Goal: Task Accomplishment & Management: Use online tool/utility

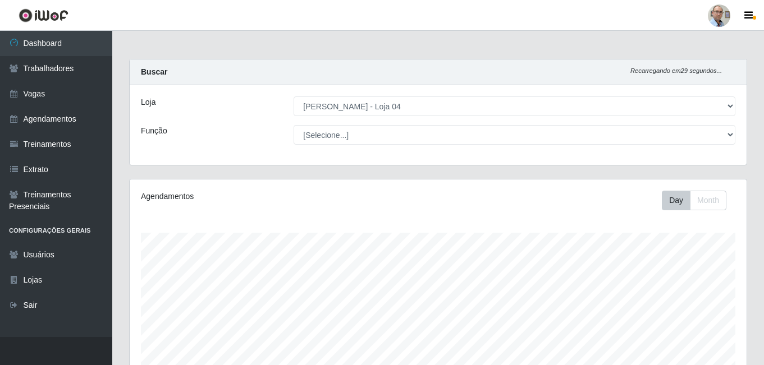
select select "251"
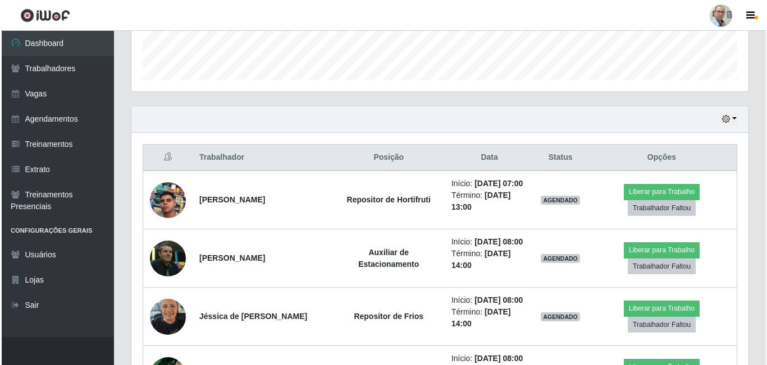
scroll to position [391, 0]
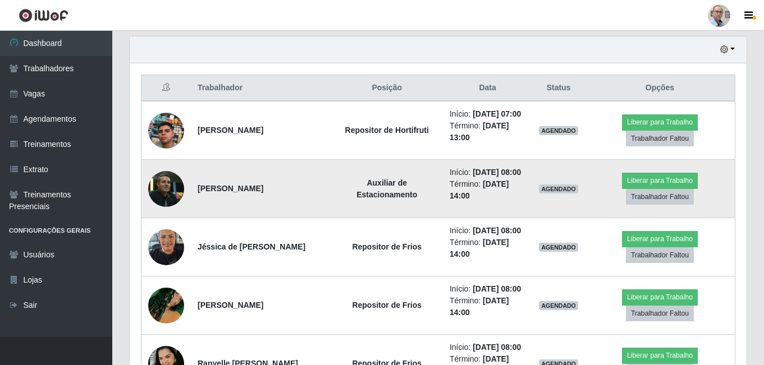
click at [166, 207] on img at bounding box center [166, 189] width 36 height 36
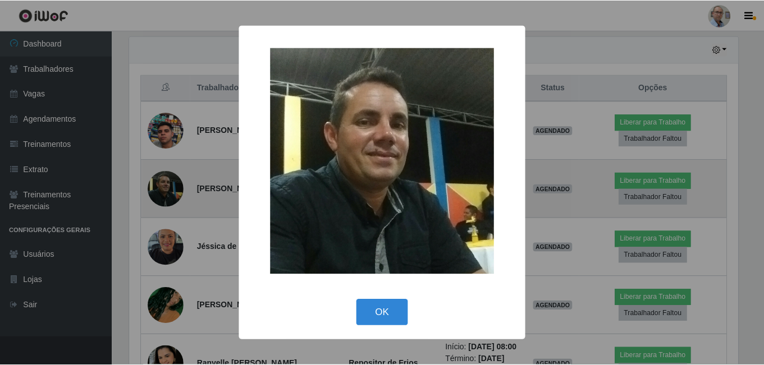
scroll to position [233, 611]
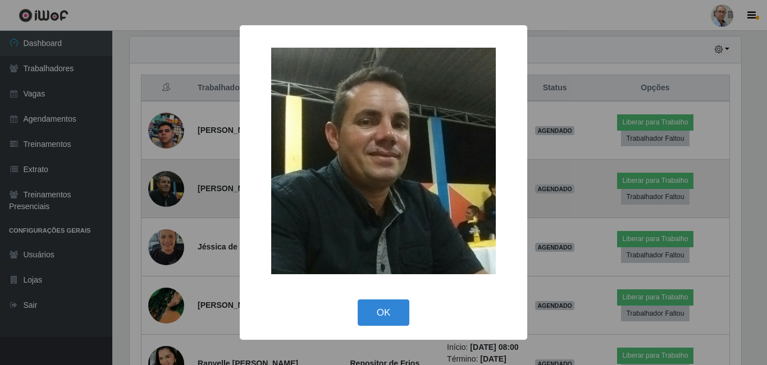
click at [166, 210] on div "× OK Cancel" at bounding box center [383, 182] width 767 height 365
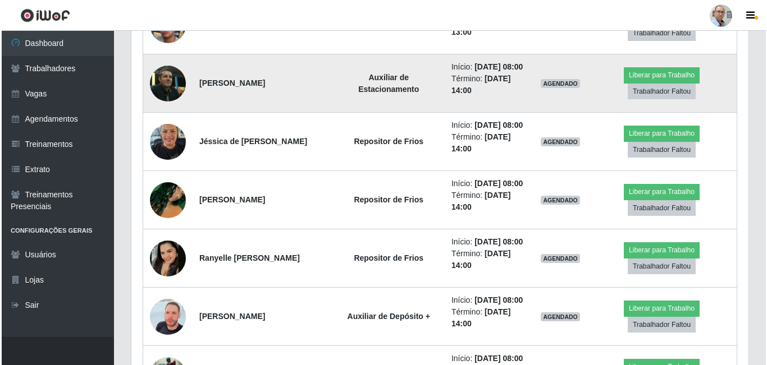
scroll to position [503, 0]
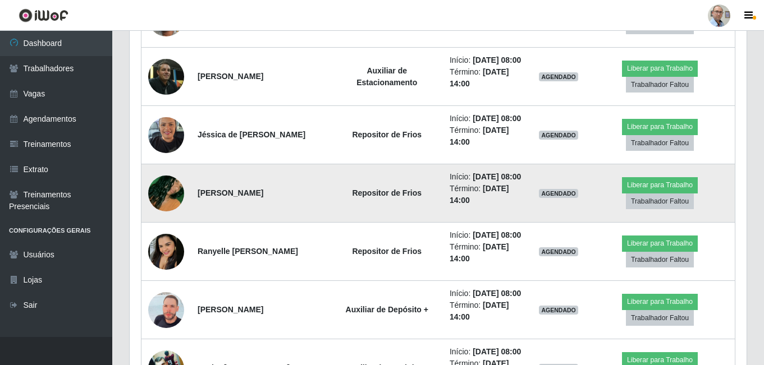
click at [167, 226] on img at bounding box center [166, 194] width 36 height 64
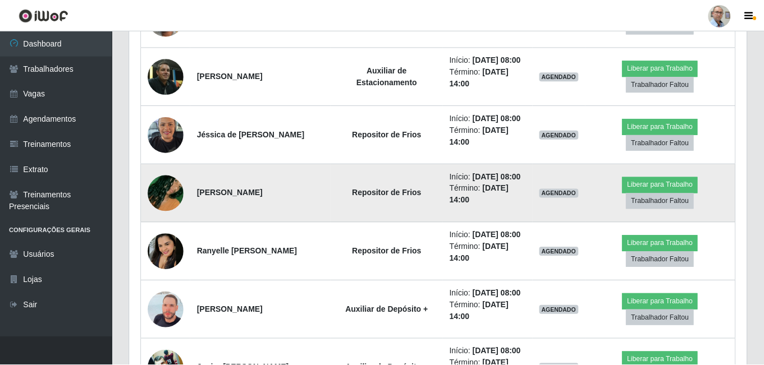
scroll to position [233, 611]
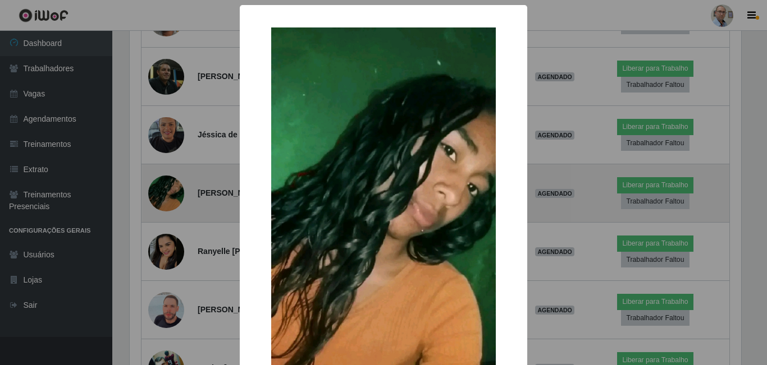
click at [167, 231] on div "× OK Cancel" at bounding box center [383, 182] width 767 height 365
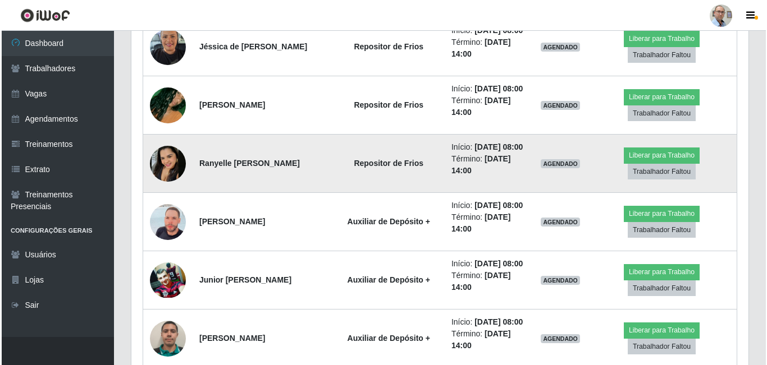
scroll to position [615, 0]
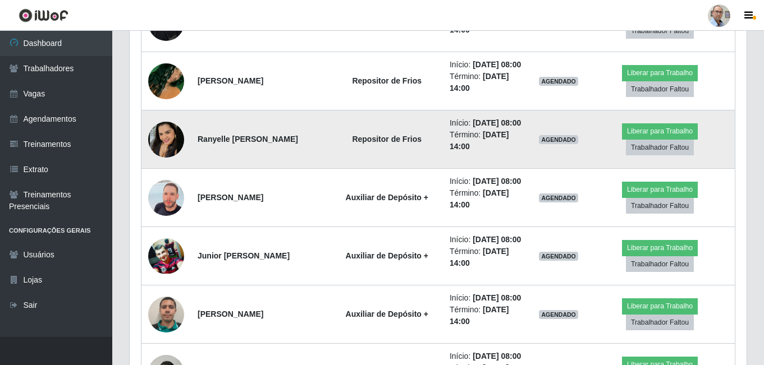
click at [167, 158] on img at bounding box center [166, 140] width 36 height 36
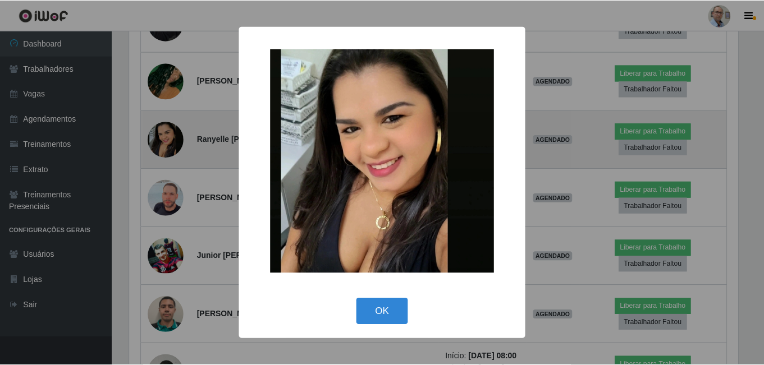
scroll to position [233, 611]
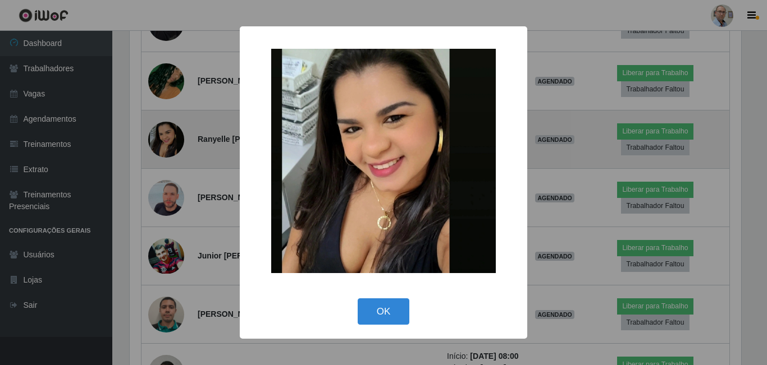
click at [167, 199] on div "× OK Cancel" at bounding box center [383, 182] width 767 height 365
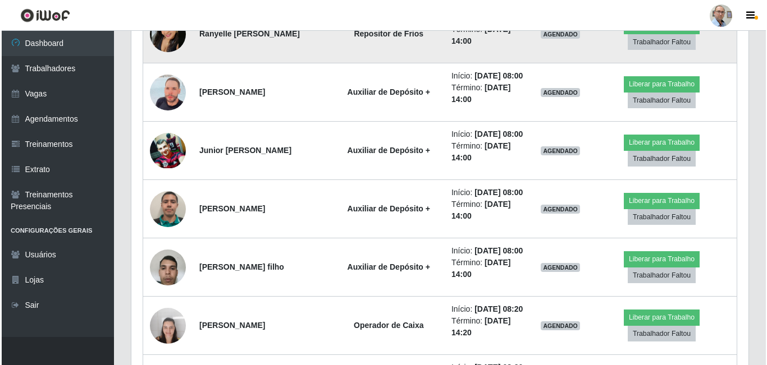
scroll to position [727, 0]
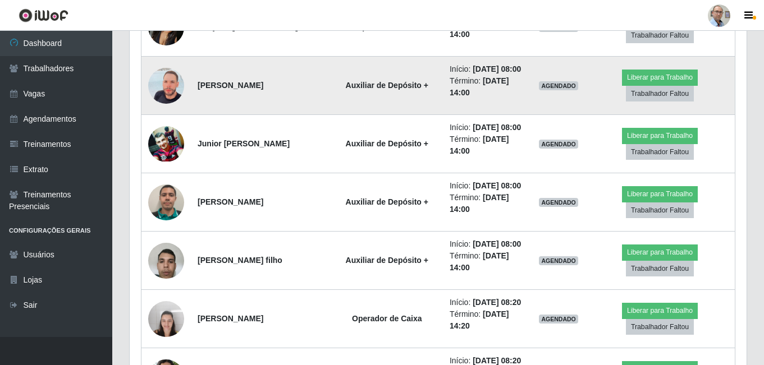
click at [172, 118] on img at bounding box center [166, 86] width 36 height 64
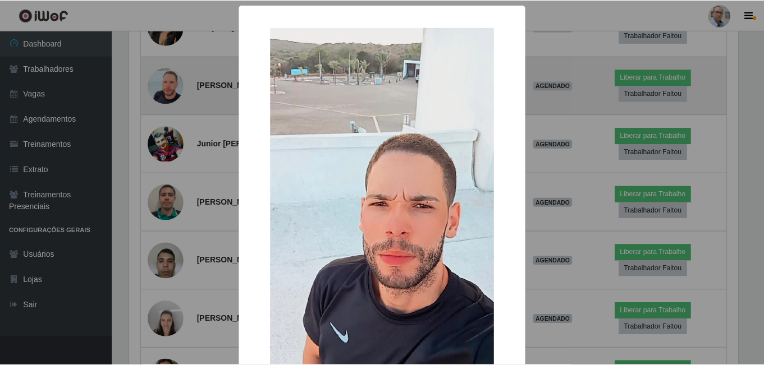
scroll to position [233, 611]
click at [172, 159] on div "× OK Cancel" at bounding box center [383, 182] width 767 height 365
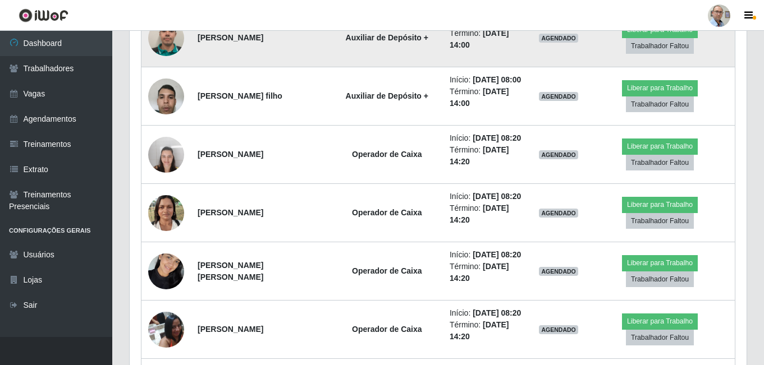
scroll to position [896, 0]
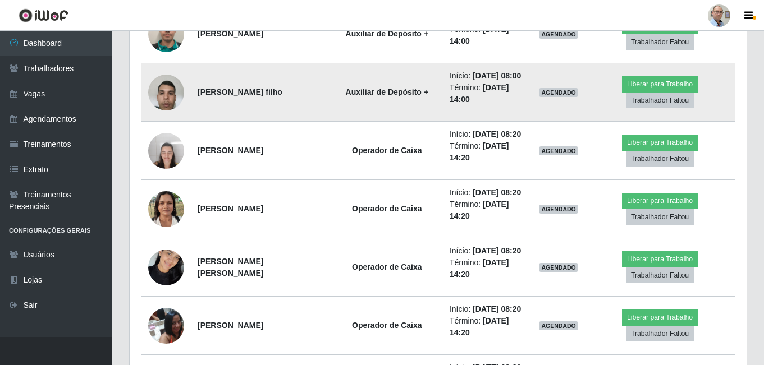
click at [164, 116] on img at bounding box center [166, 92] width 36 height 48
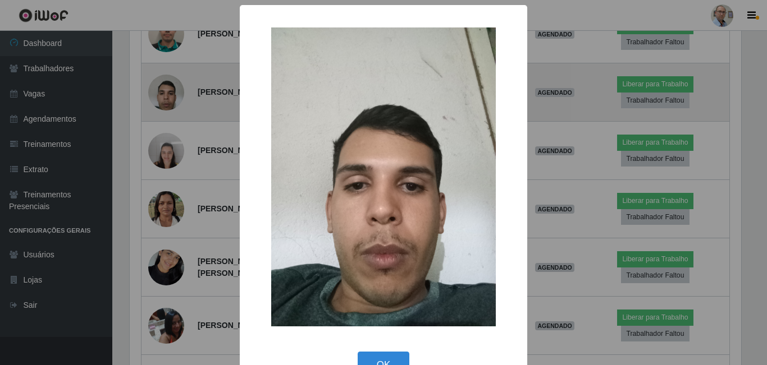
click at [164, 191] on div "× OK Cancel" at bounding box center [383, 182] width 767 height 365
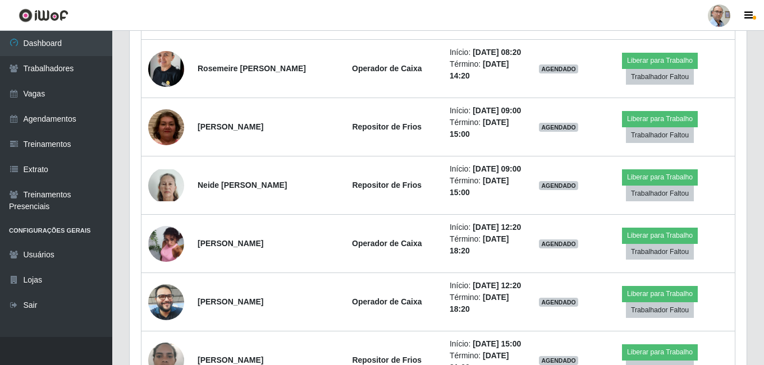
scroll to position [0, 0]
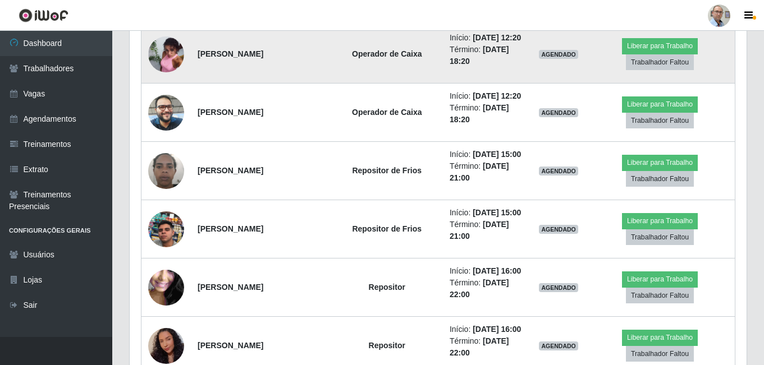
click at [170, 79] on img at bounding box center [166, 54] width 36 height 48
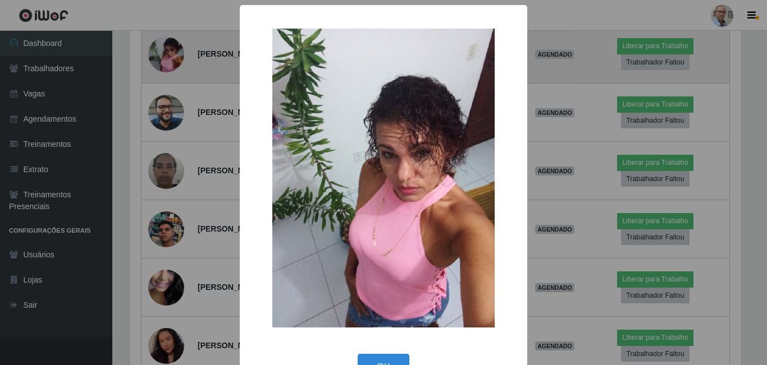
click at [170, 242] on div "× OK Cancel" at bounding box center [383, 182] width 767 height 365
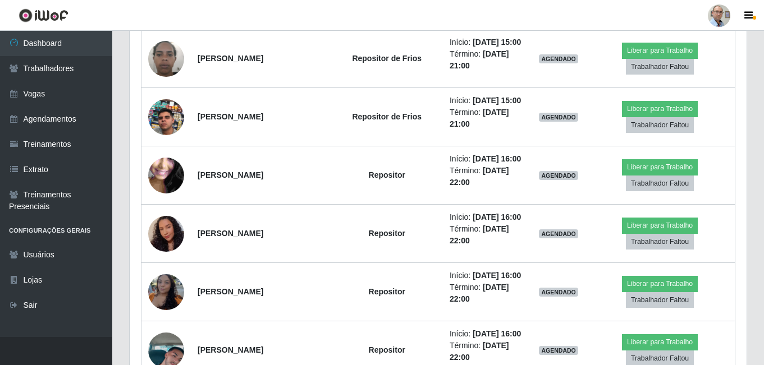
click at [168, 24] on img at bounding box center [166, 0] width 36 height 48
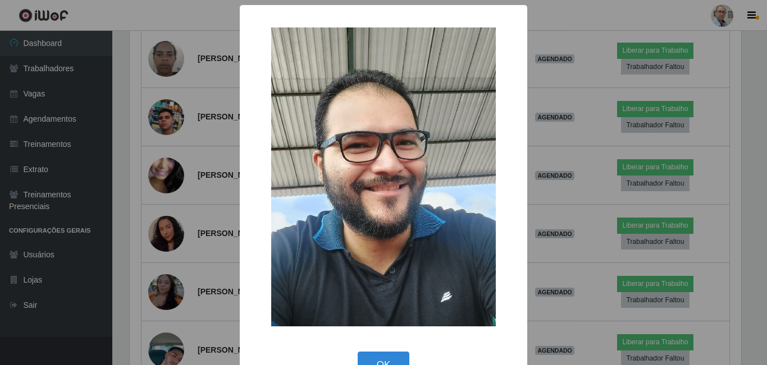
click at [168, 204] on div "× OK Cancel" at bounding box center [383, 182] width 767 height 365
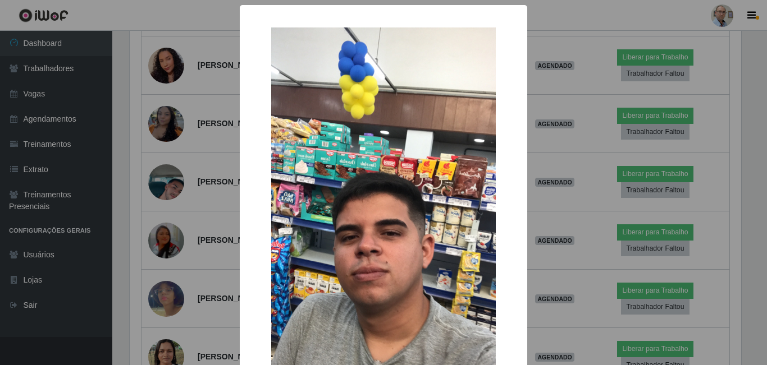
click at [170, 185] on div "× OK Cancel" at bounding box center [383, 182] width 767 height 365
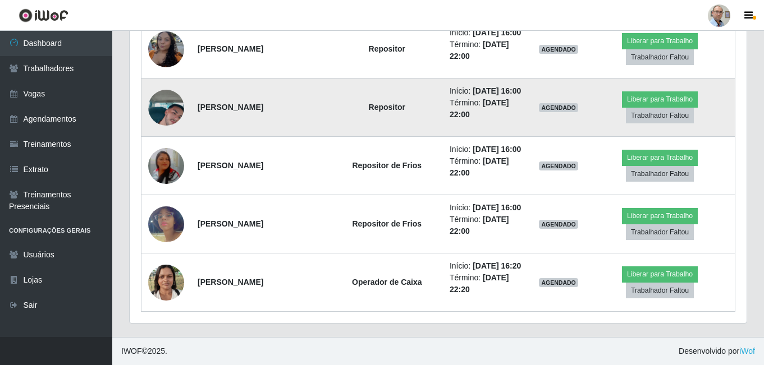
click at [170, 140] on img at bounding box center [166, 108] width 36 height 64
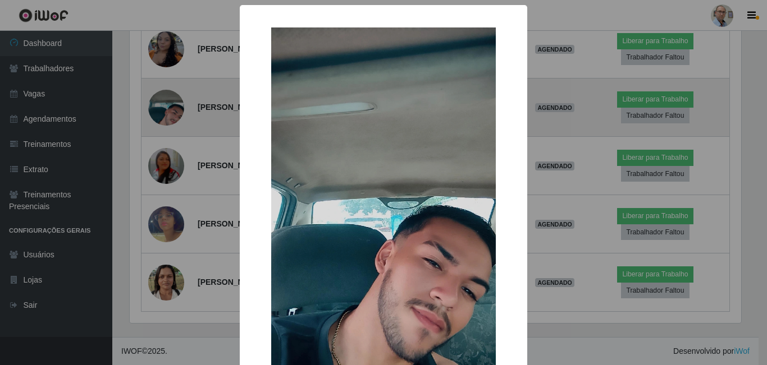
click at [170, 230] on div "× OK Cancel" at bounding box center [383, 182] width 767 height 365
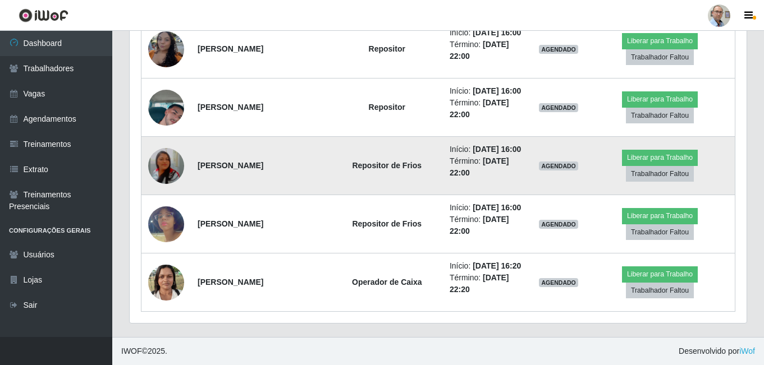
click at [179, 145] on img at bounding box center [166, 166] width 36 height 42
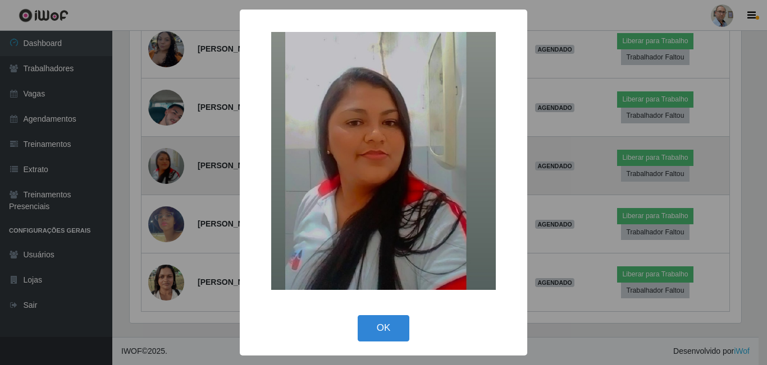
click at [179, 138] on div "× OK Cancel" at bounding box center [383, 182] width 767 height 365
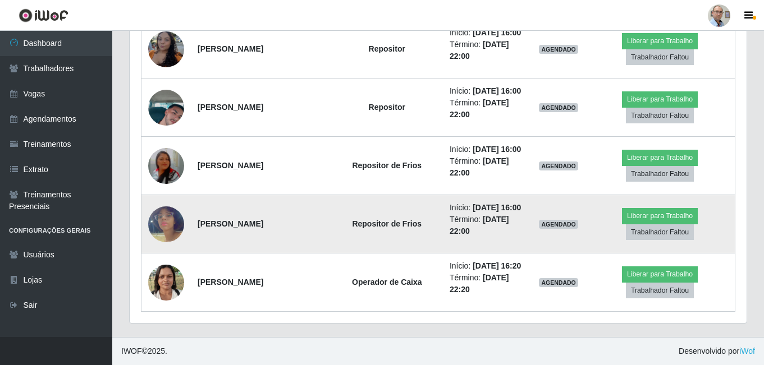
click at [156, 215] on img at bounding box center [166, 225] width 36 height 64
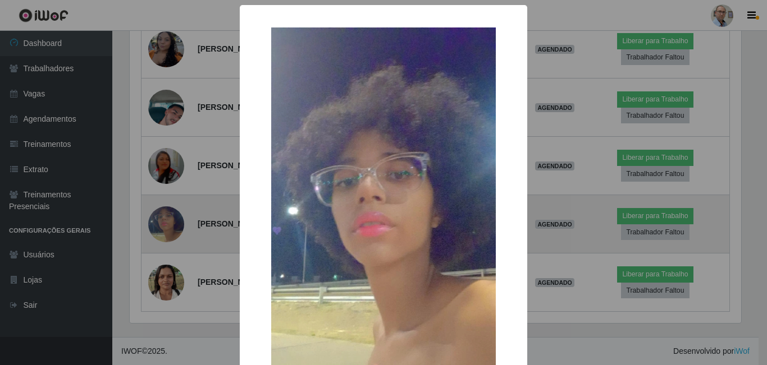
click at [156, 215] on div "× OK Cancel" at bounding box center [383, 182] width 767 height 365
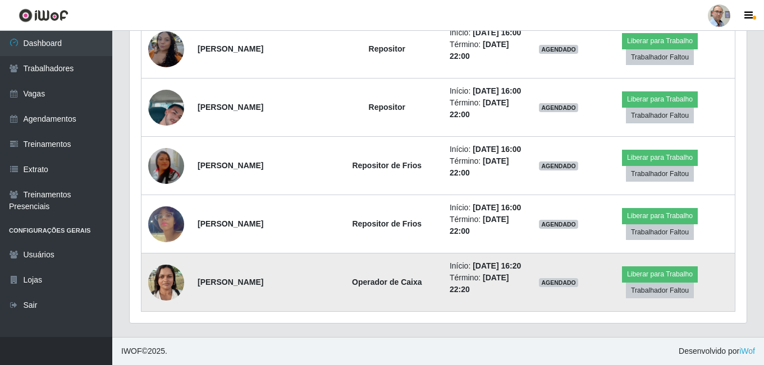
click at [157, 277] on img at bounding box center [166, 283] width 36 height 48
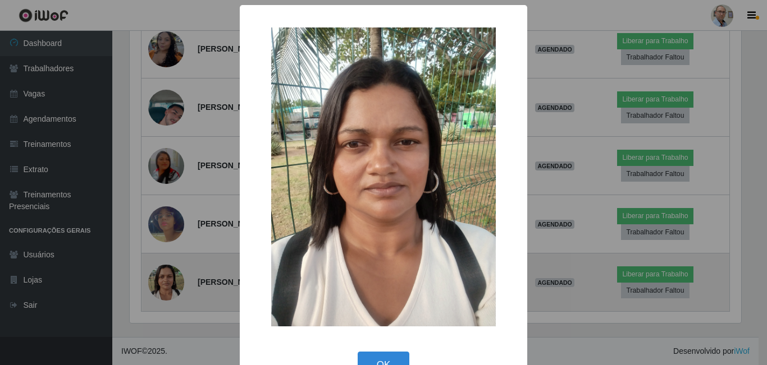
click at [157, 277] on div "× OK Cancel" at bounding box center [383, 182] width 767 height 365
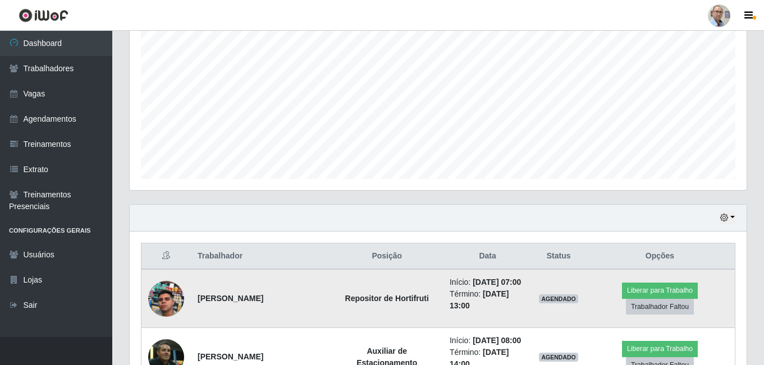
click at [170, 305] on img at bounding box center [166, 299] width 36 height 64
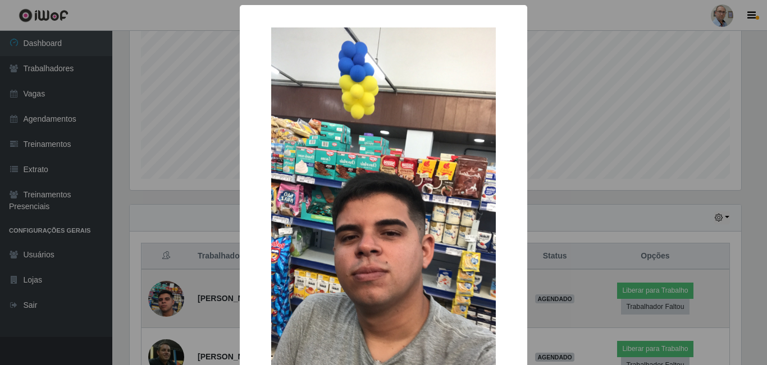
click at [170, 305] on div "× OK Cancel" at bounding box center [383, 182] width 767 height 365
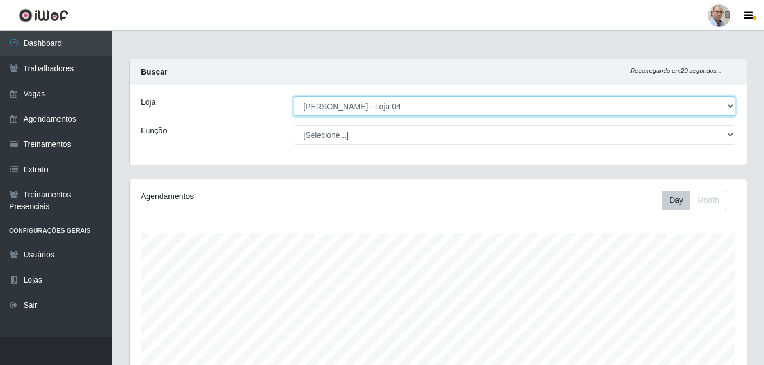
click at [340, 104] on select "[Selecione...] Mar Vermelho - Loja 04" at bounding box center [515, 107] width 442 height 20
click at [294, 97] on select "[Selecione...] Mar Vermelho - Loja 04" at bounding box center [515, 107] width 442 height 20
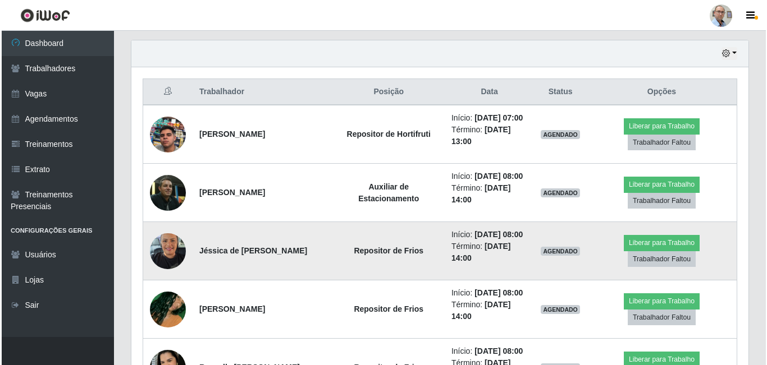
scroll to position [449, 0]
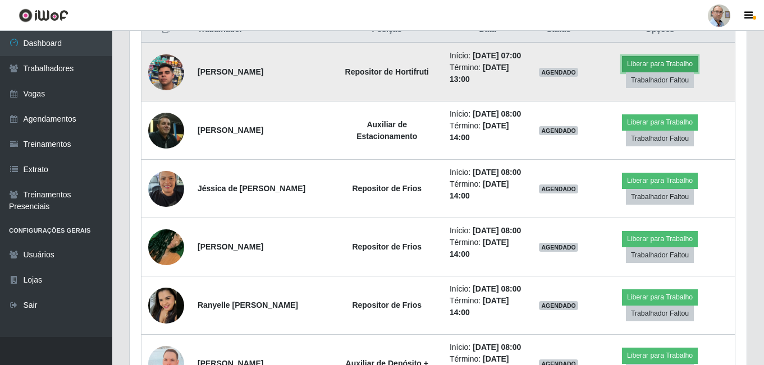
click at [640, 68] on button "Liberar para Trabalho" at bounding box center [660, 64] width 76 height 16
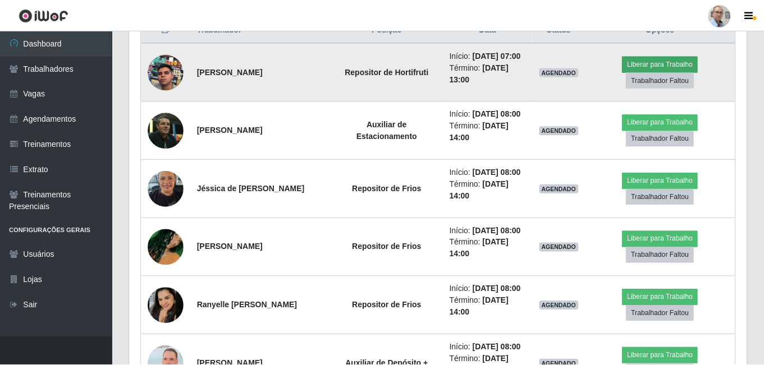
scroll to position [233, 611]
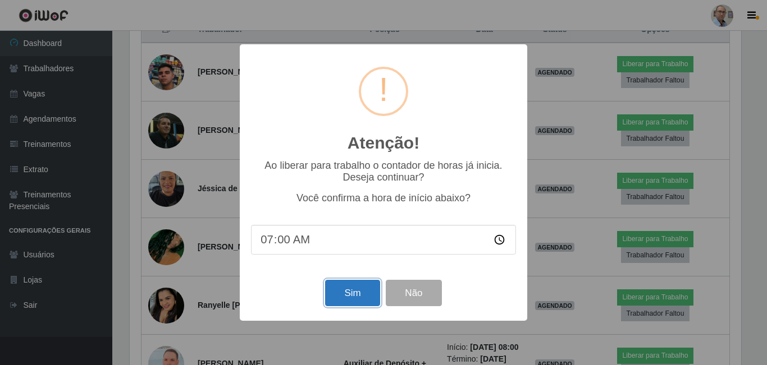
click at [368, 295] on button "Sim" at bounding box center [352, 293] width 54 height 26
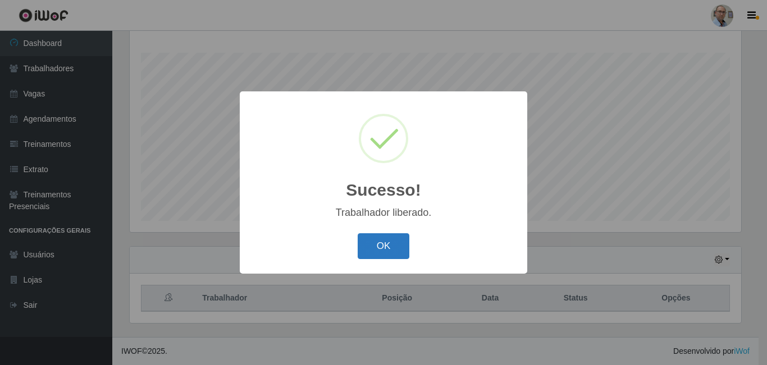
click at [394, 235] on button "OK" at bounding box center [384, 247] width 52 height 26
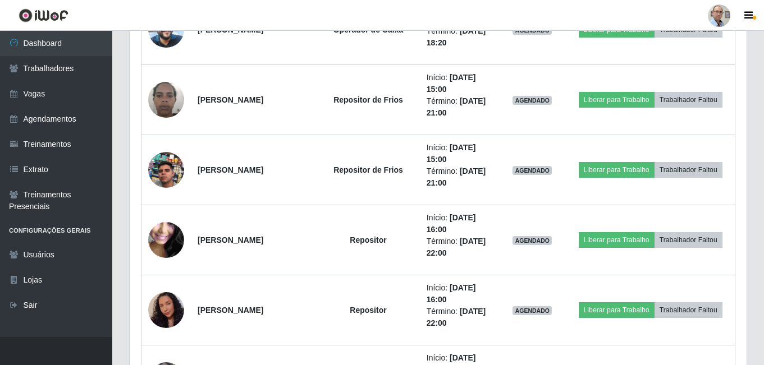
scroll to position [1794, 0]
